Goal: Information Seeking & Learning: Learn about a topic

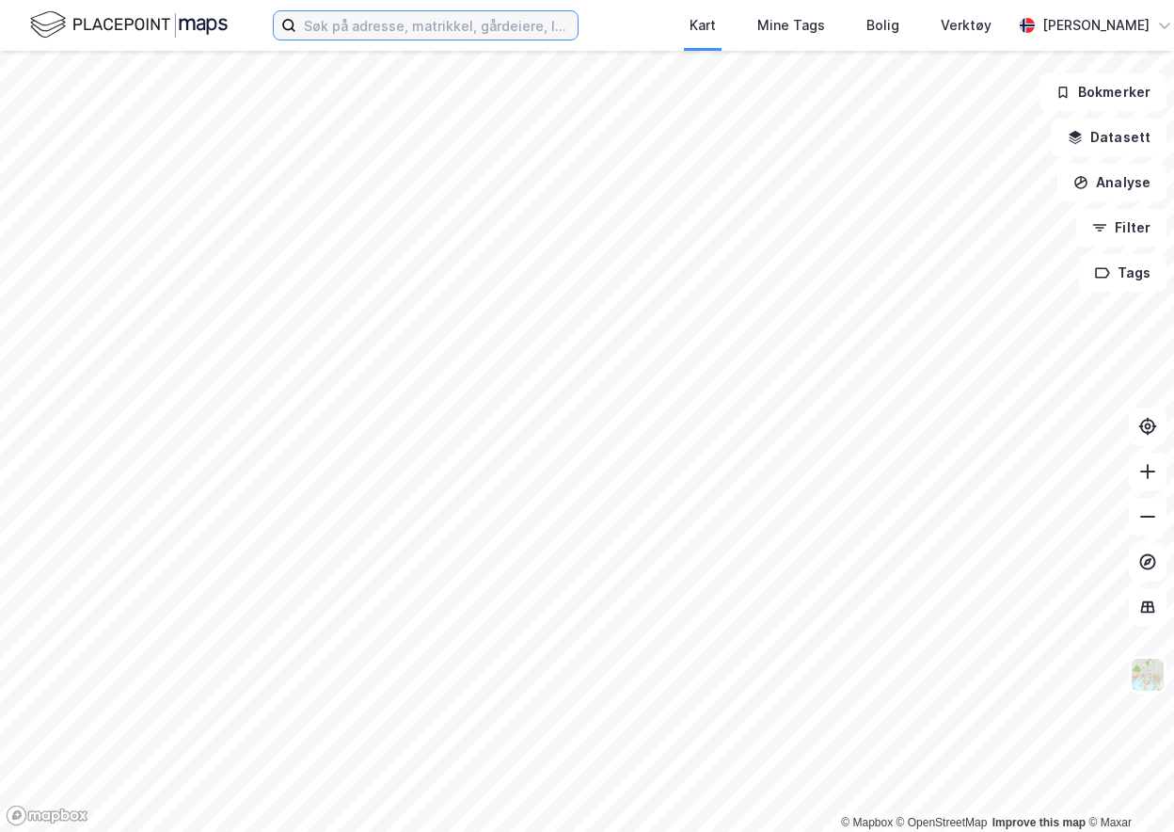
click at [375, 23] on input at bounding box center [436, 25] width 281 height 28
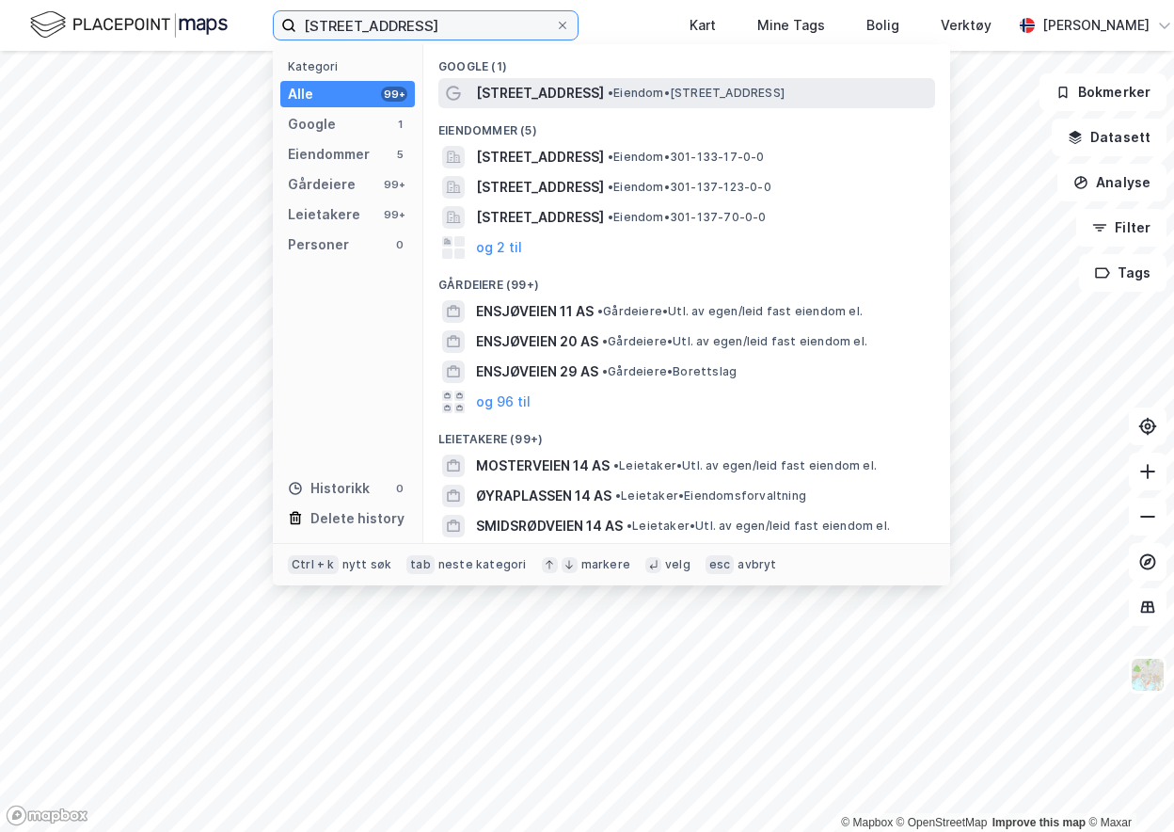
type input "[STREET_ADDRESS]"
click at [504, 87] on span "[STREET_ADDRESS]" at bounding box center [540, 93] width 128 height 23
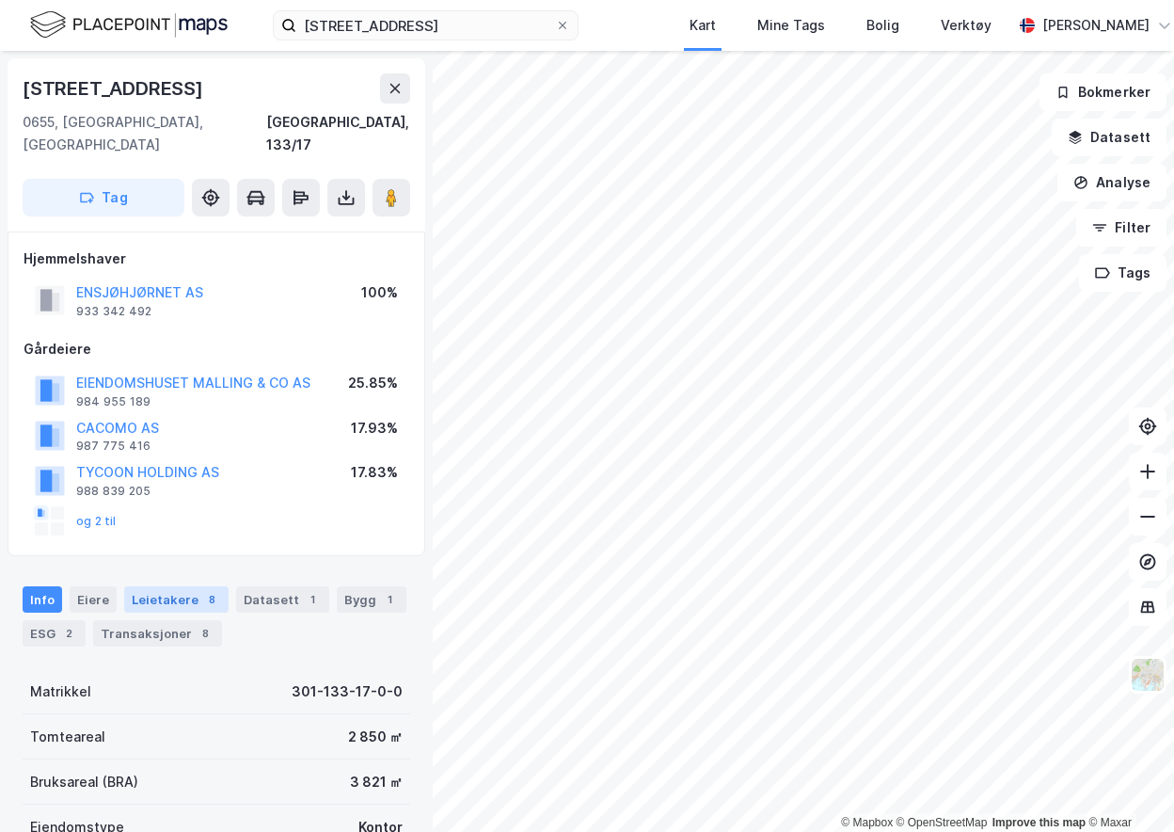
click at [177, 586] on div "Leietakere 8" at bounding box center [176, 599] width 104 height 26
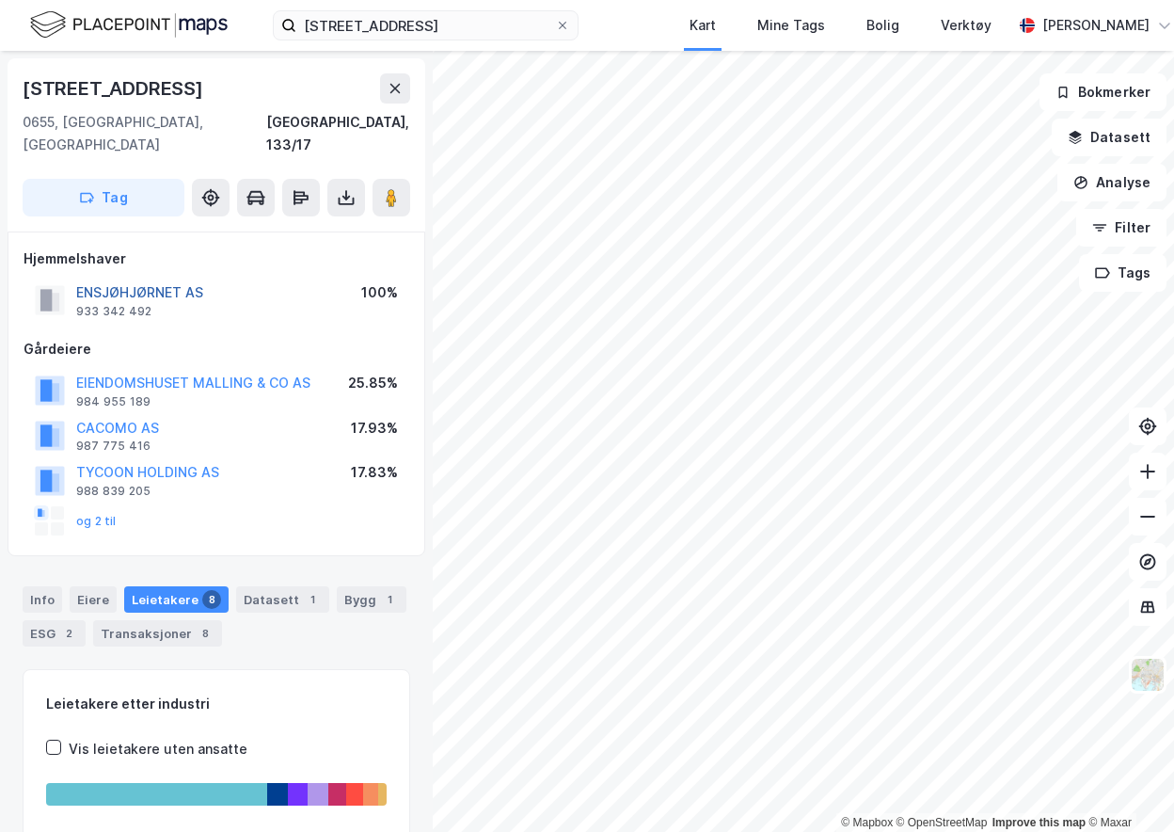
click at [0, 0] on button "ENSJØHJØRNET AS" at bounding box center [0, 0] width 0 height 0
click at [0, 0] on button "EIENDOMSHUSET MALLING & CO AS" at bounding box center [0, 0] width 0 height 0
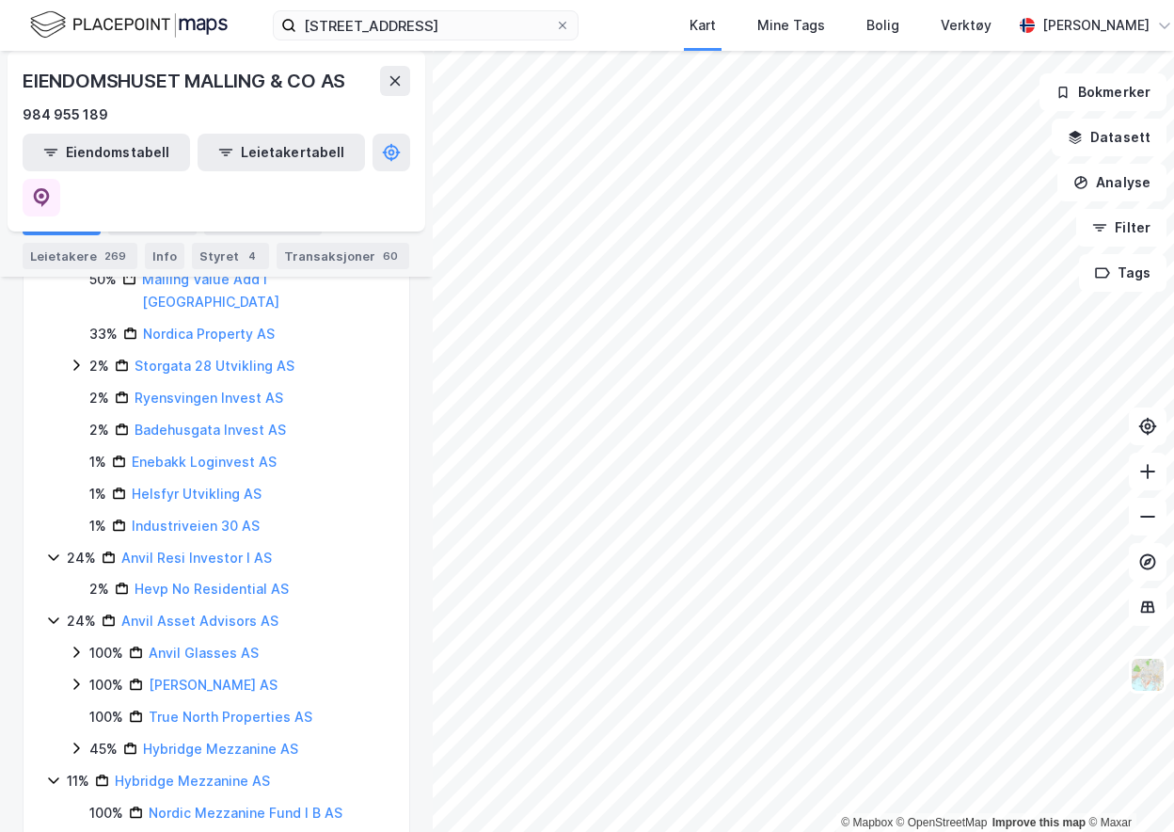
scroll to position [1705, 0]
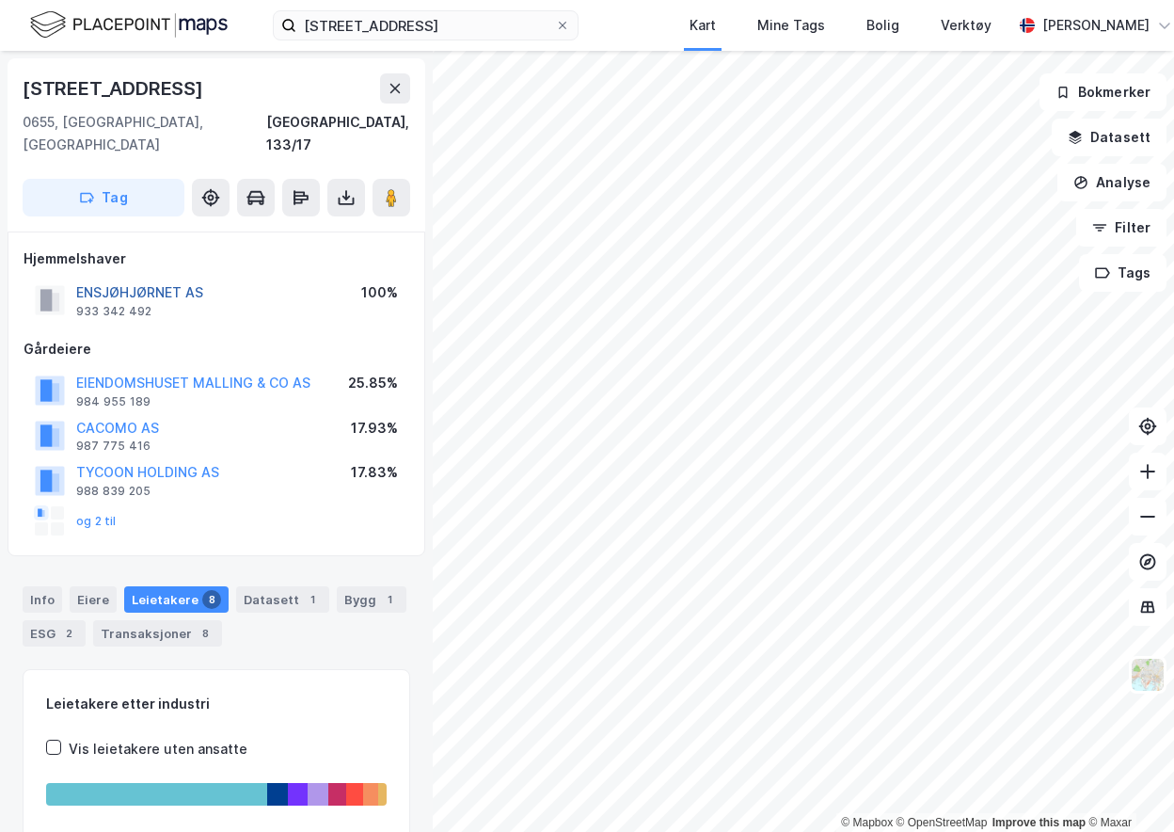
click at [0, 0] on button "ENSJØHJØRNET AS" at bounding box center [0, 0] width 0 height 0
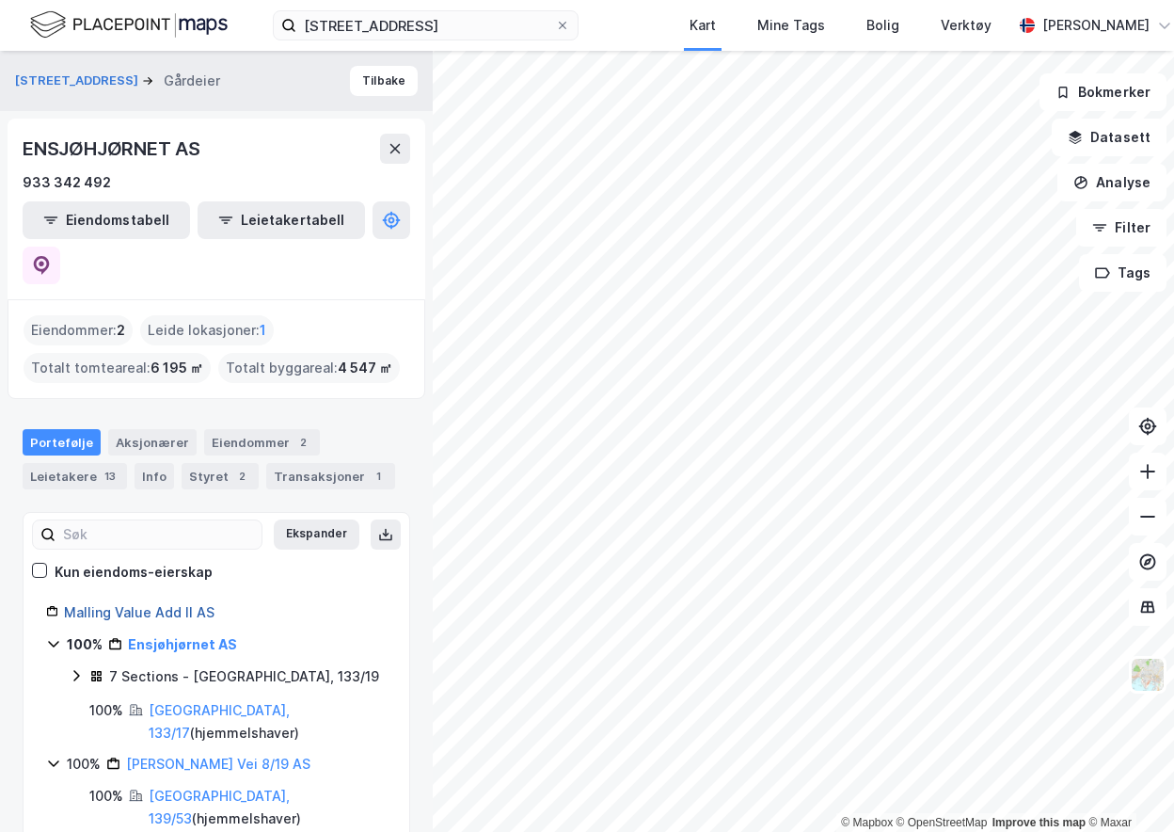
click at [111, 604] on link "Malling Value Add II AS" at bounding box center [139, 612] width 151 height 16
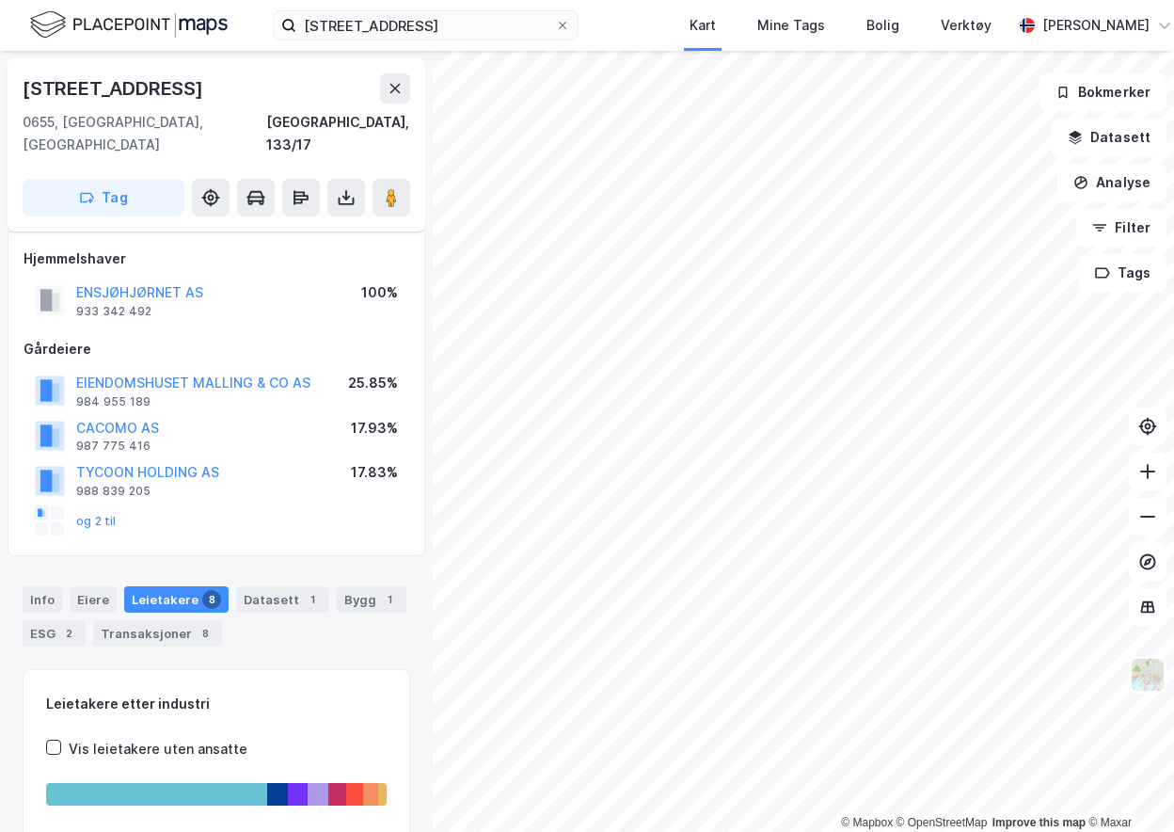
scroll to position [13, 0]
